Goal: Check status: Check status

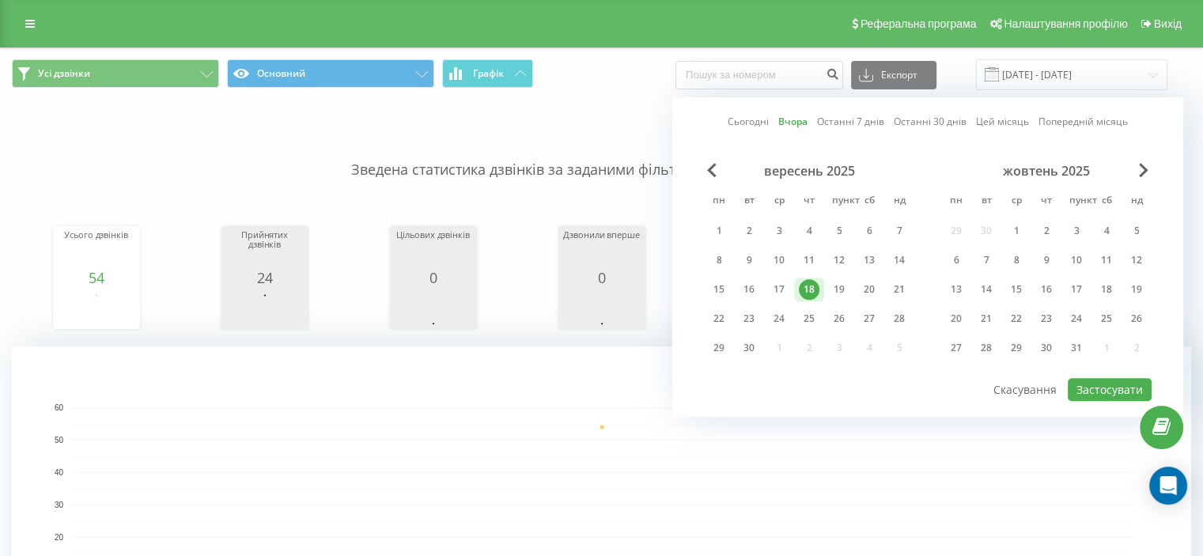
click at [744, 120] on font "Сьогодні" at bounding box center [748, 121] width 41 height 13
click at [1113, 391] on font "Застосувати" at bounding box center [1109, 389] width 66 height 15
type input "[DATE] - [DATE]"
